Goal: Find specific page/section: Find specific page/section

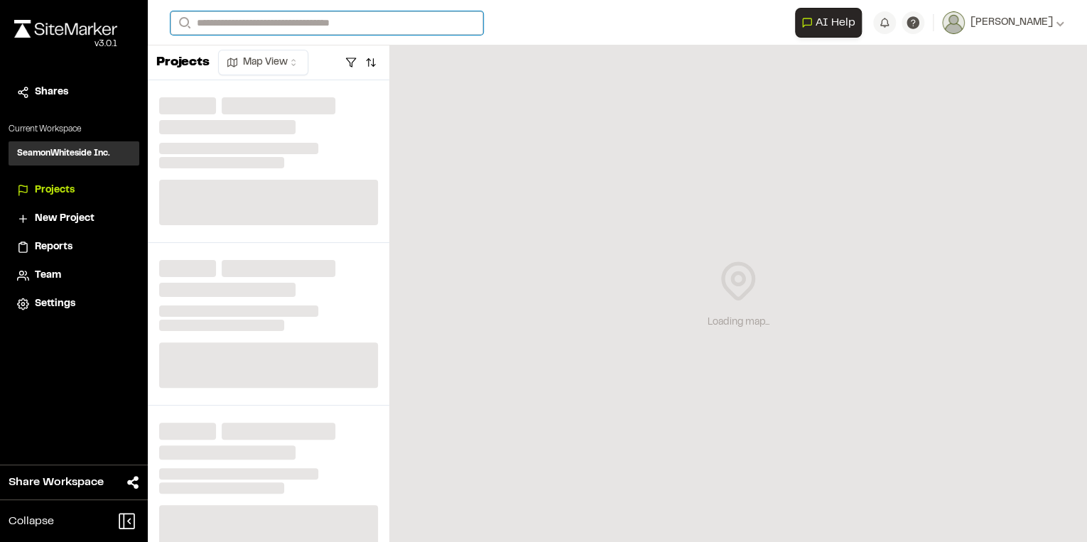
click at [209, 25] on input "Search" at bounding box center [326, 22] width 313 height 23
click at [220, 18] on input "Search" at bounding box center [326, 22] width 313 height 23
click at [330, 13] on input "Search" at bounding box center [326, 22] width 313 height 23
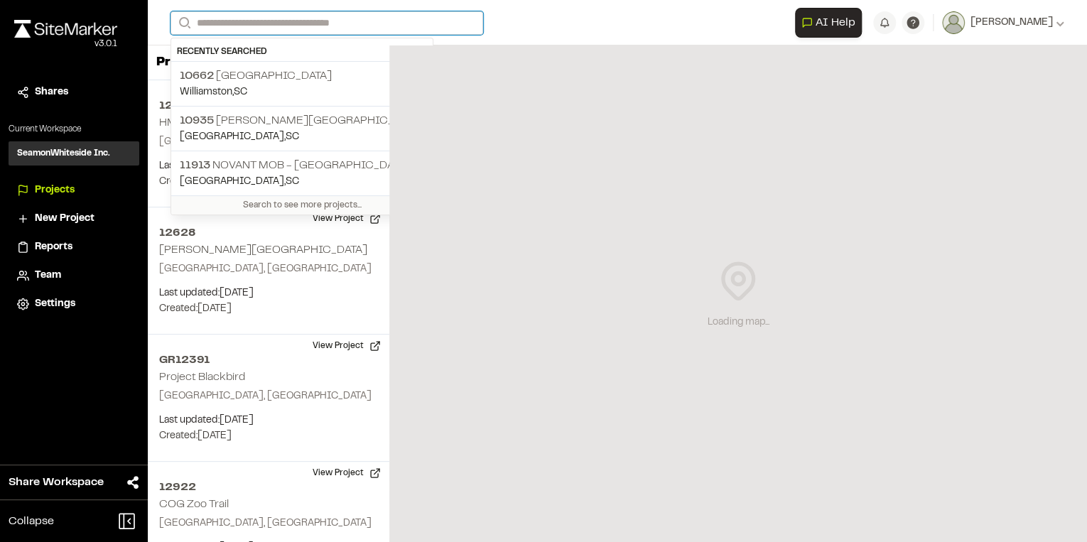
click at [296, 23] on input "Search" at bounding box center [326, 22] width 313 height 23
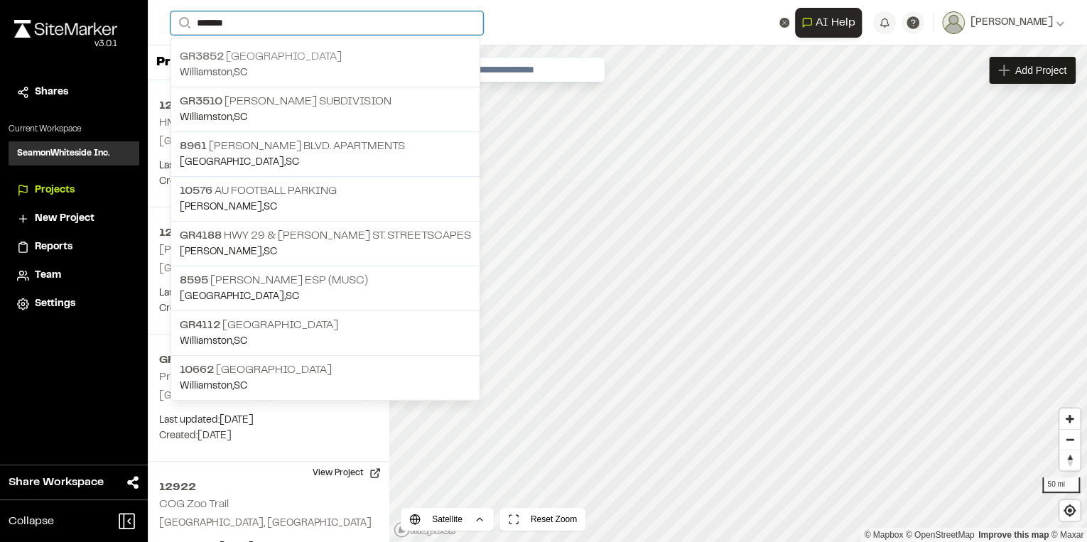
type input "*******"
click at [364, 56] on p "GR3852 [GEOGRAPHIC_DATA]" at bounding box center [325, 56] width 291 height 17
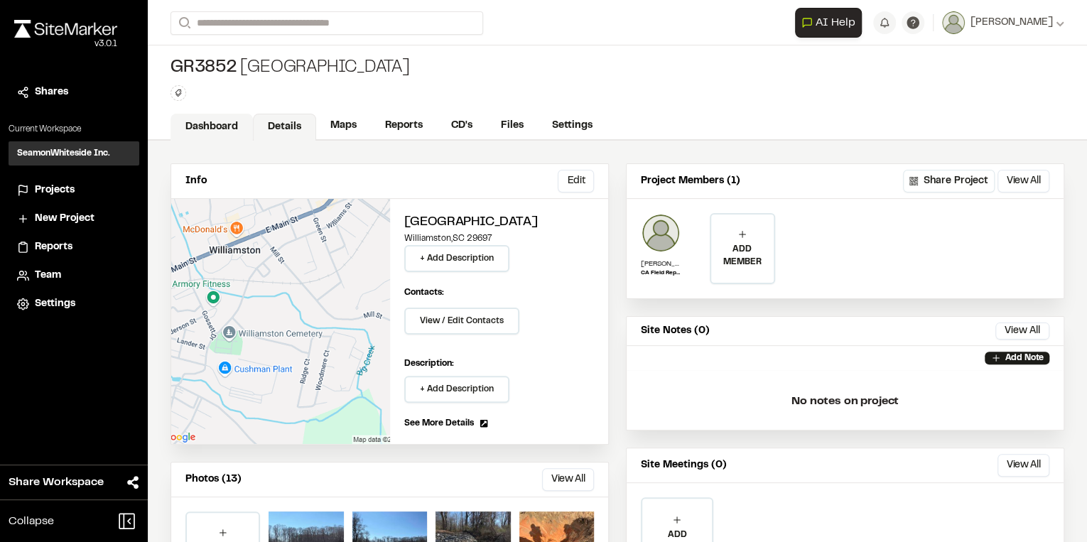
click at [220, 117] on link "Dashboard" at bounding box center [211, 127] width 82 height 27
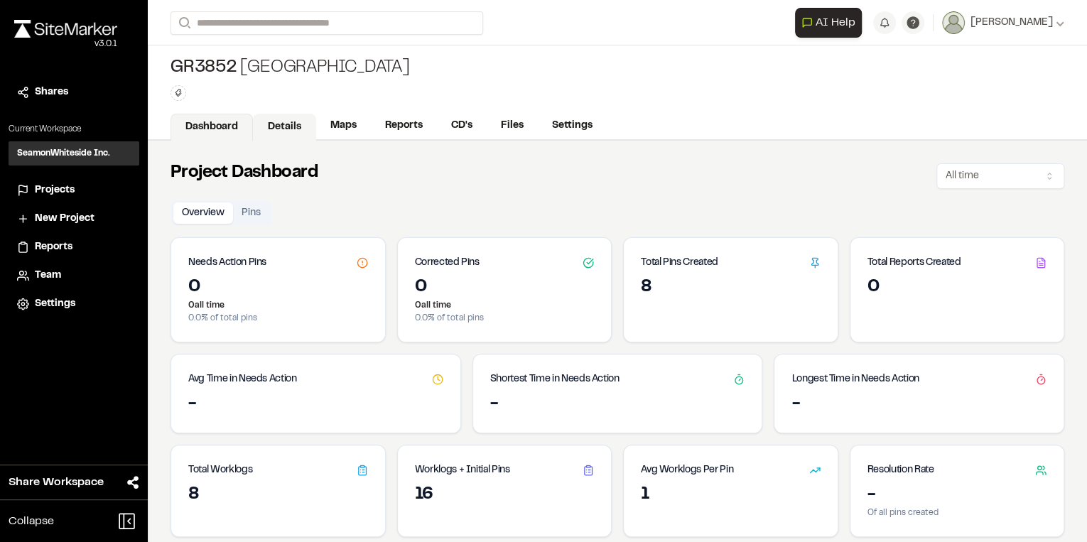
click at [277, 134] on link "Details" at bounding box center [284, 127] width 63 height 27
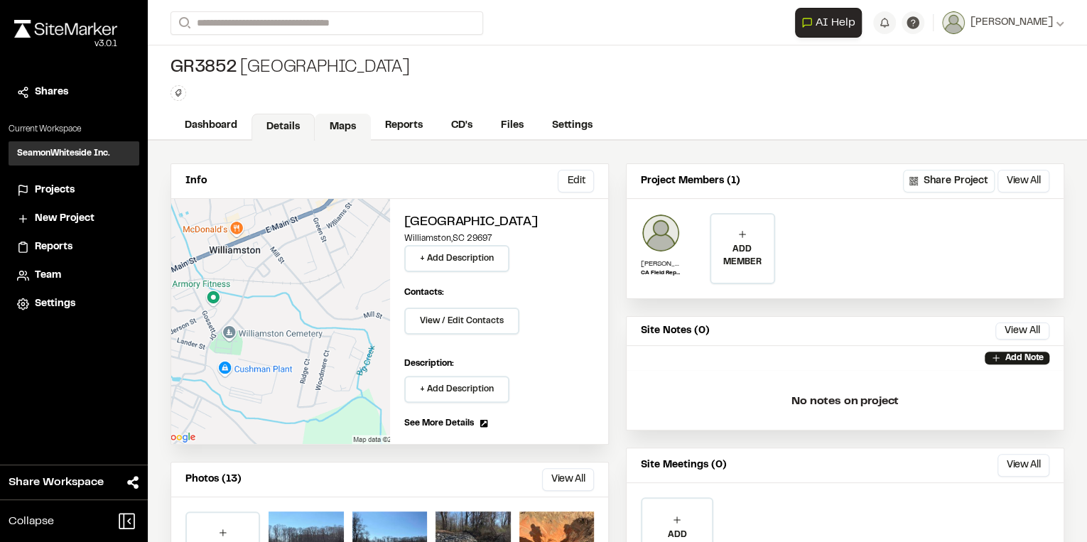
click at [360, 121] on link "Maps" at bounding box center [343, 127] width 56 height 27
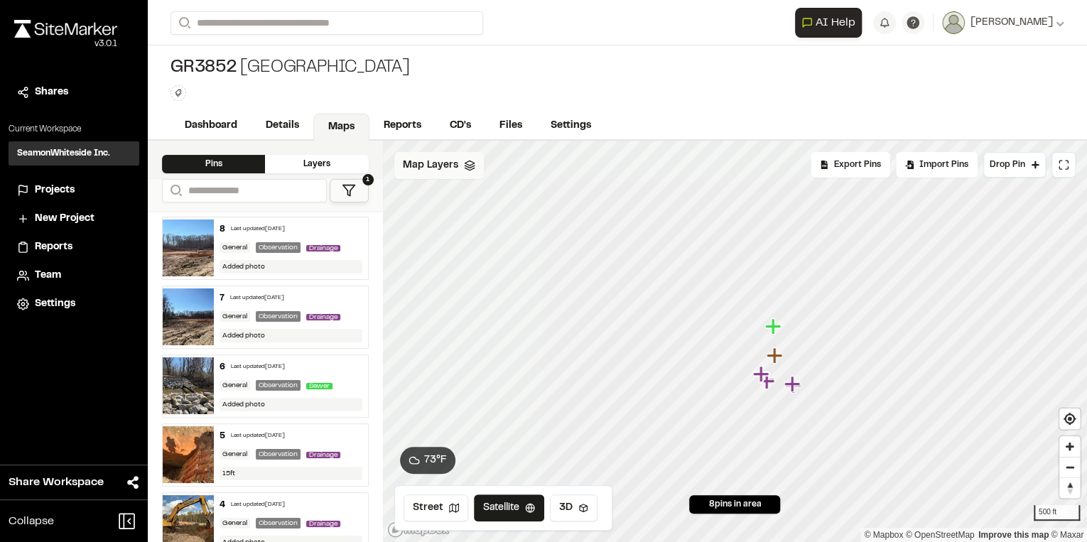
click at [443, 166] on span "Map Layers" at bounding box center [430, 166] width 55 height 16
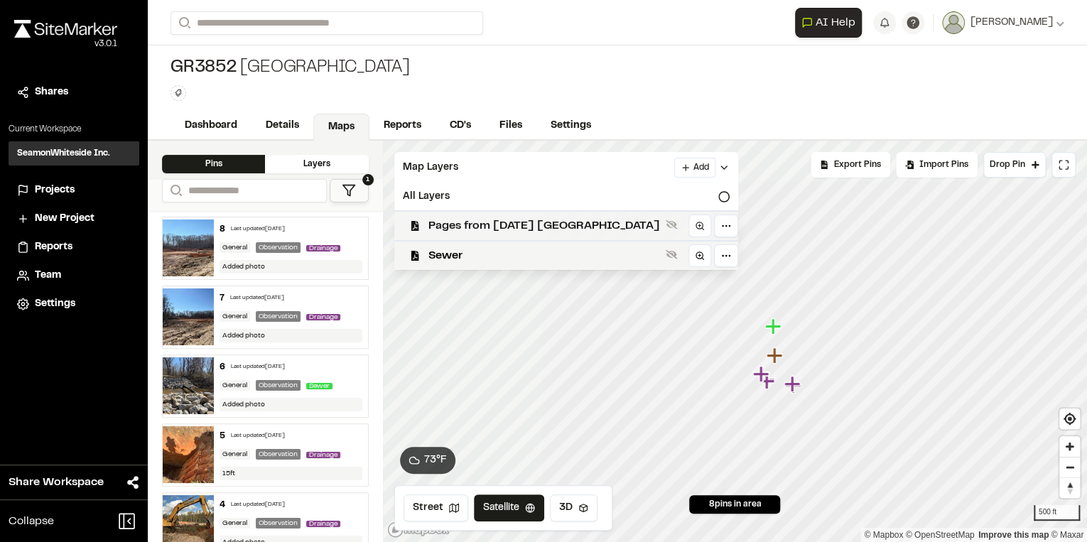
click at [449, 215] on div "Pages from [DATE] [GEOGRAPHIC_DATA]" at bounding box center [560, 225] width 355 height 30
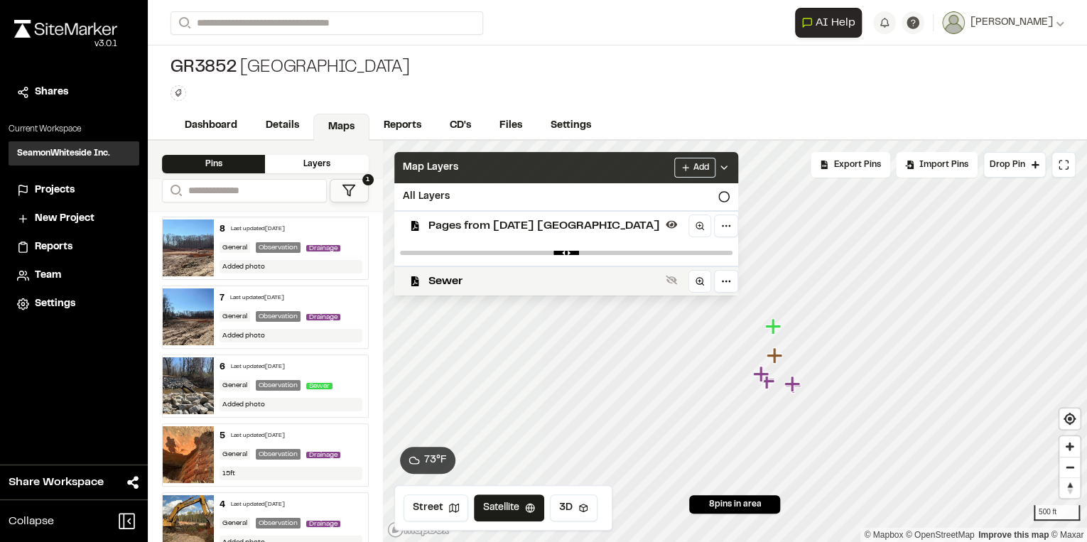
click at [452, 161] on span "Map Layers" at bounding box center [430, 168] width 55 height 16
